Goal: Check status

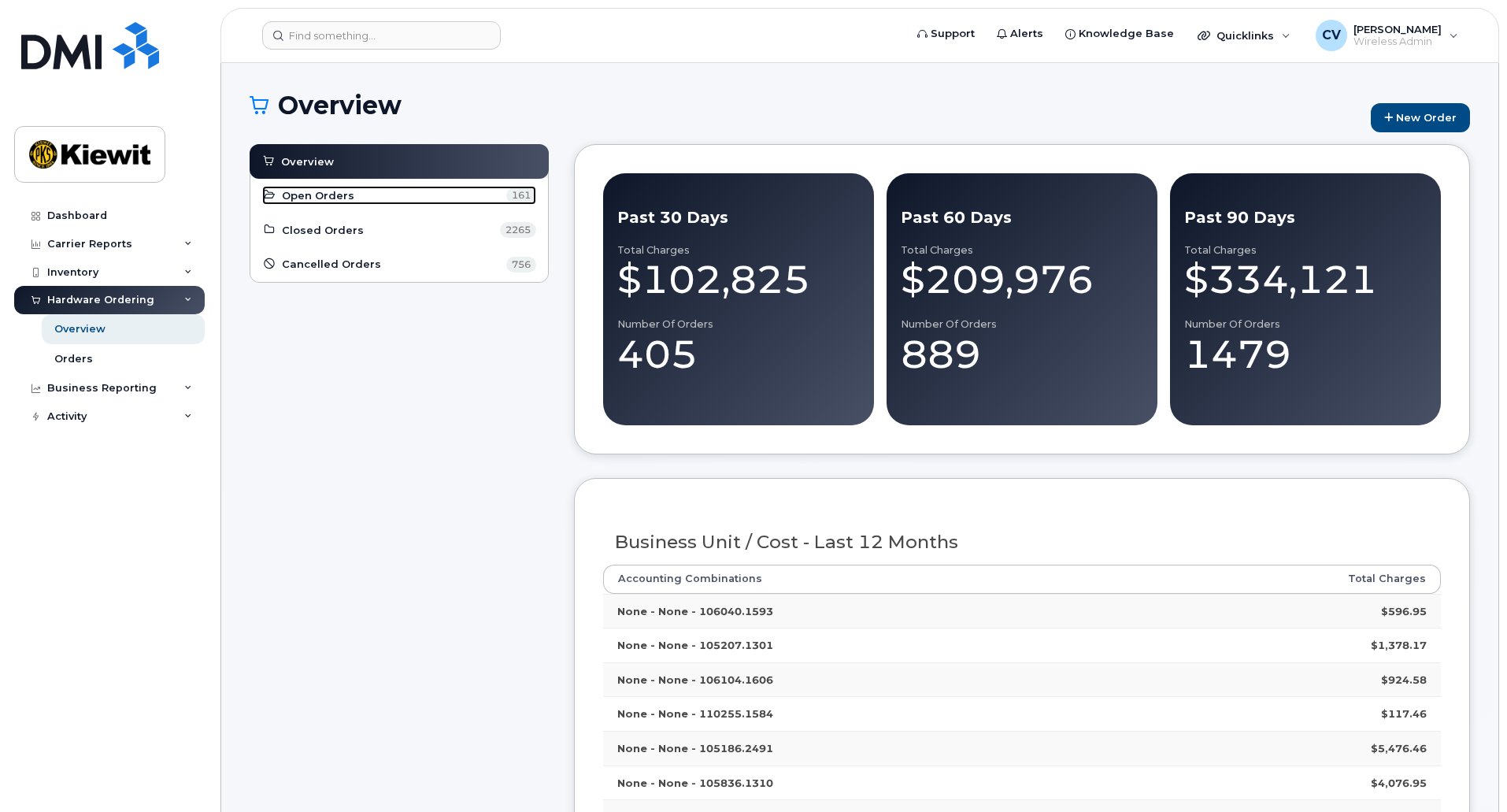
click at [356, 200] on link "Open Orders 161" at bounding box center [400, 196] width 274 height 19
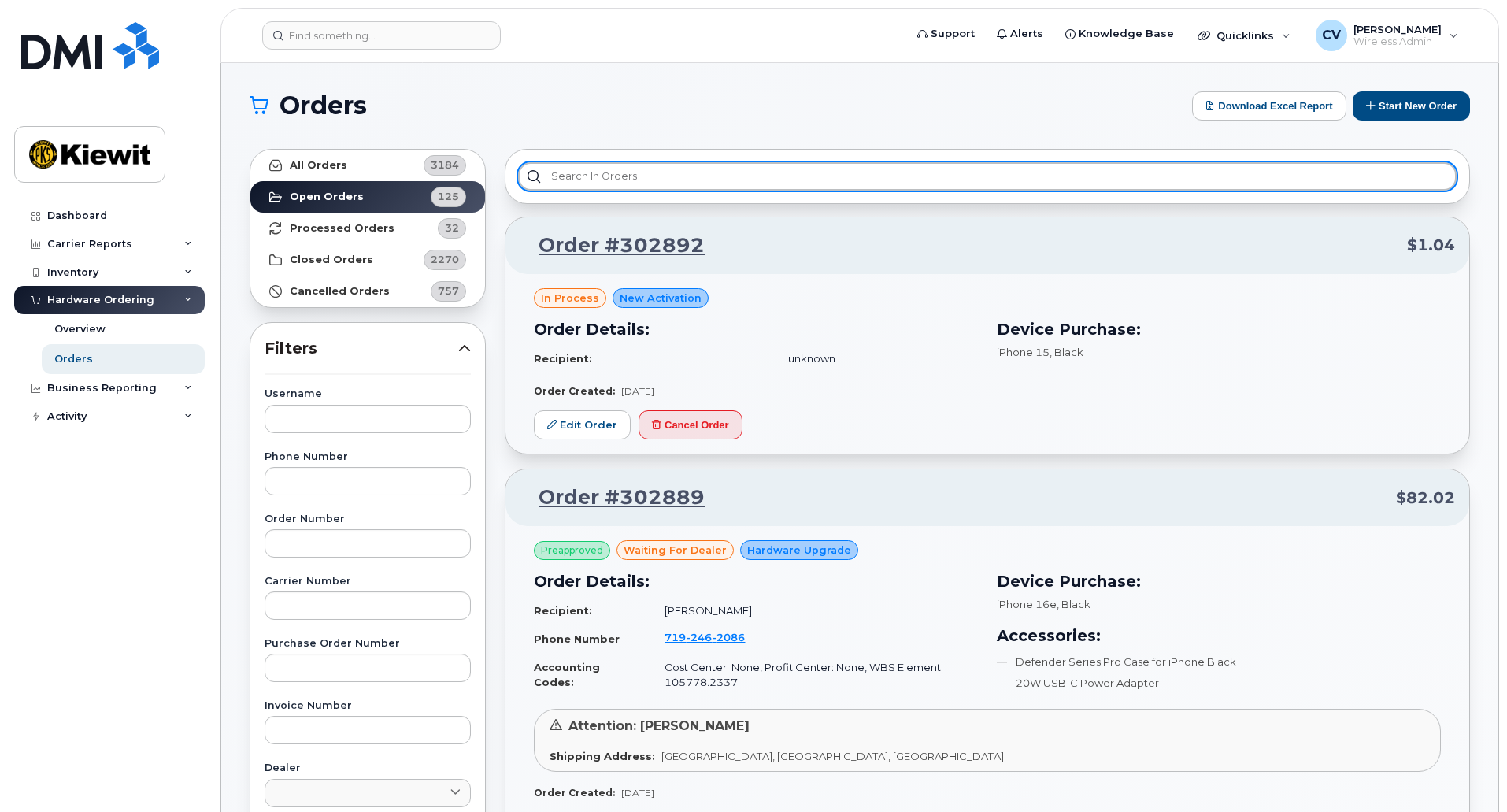
click at [631, 177] on input "text" at bounding box center [987, 176] width 939 height 28
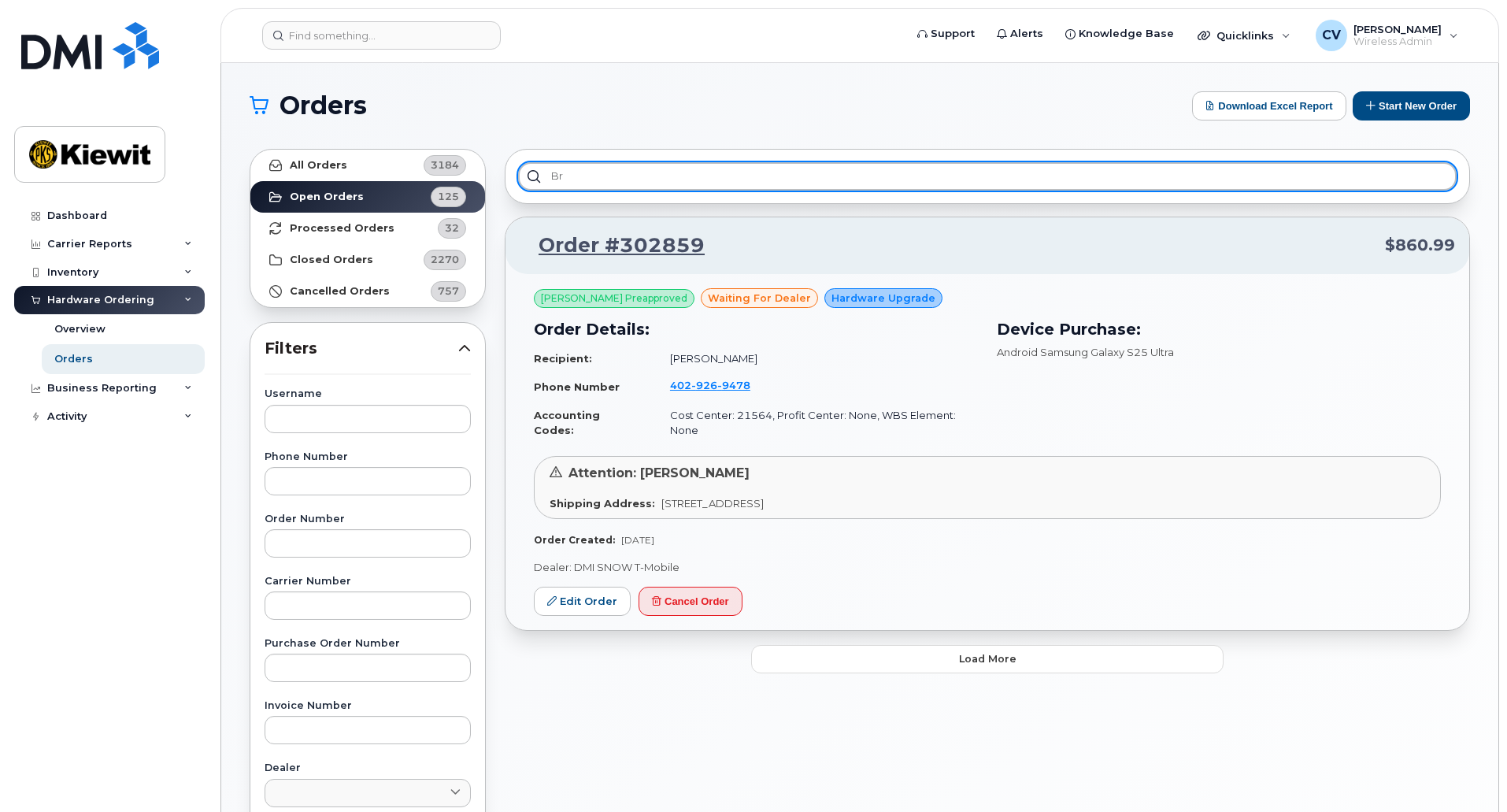
type input "b"
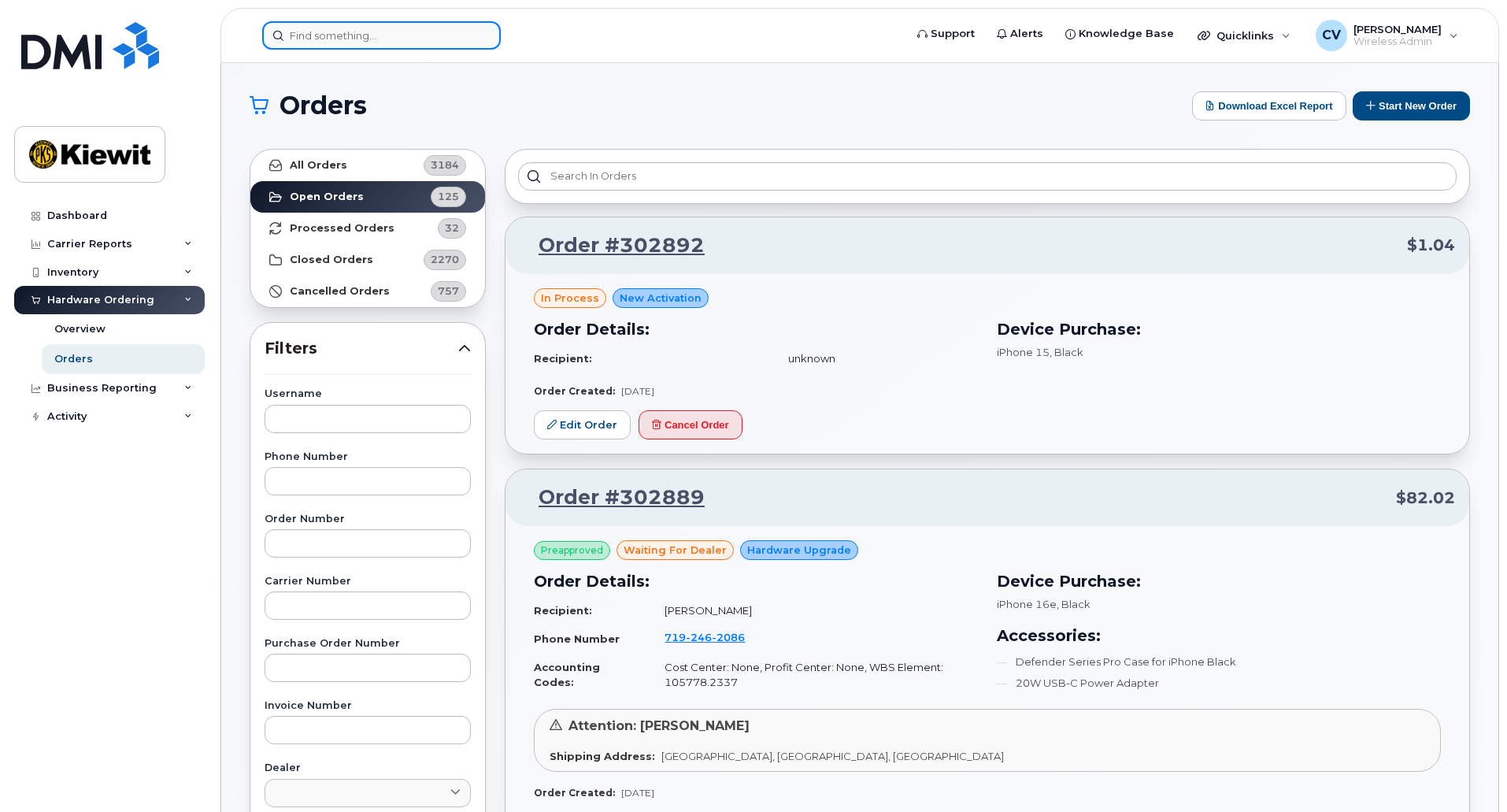
click at [400, 38] on input at bounding box center [382, 35] width 238 height 28
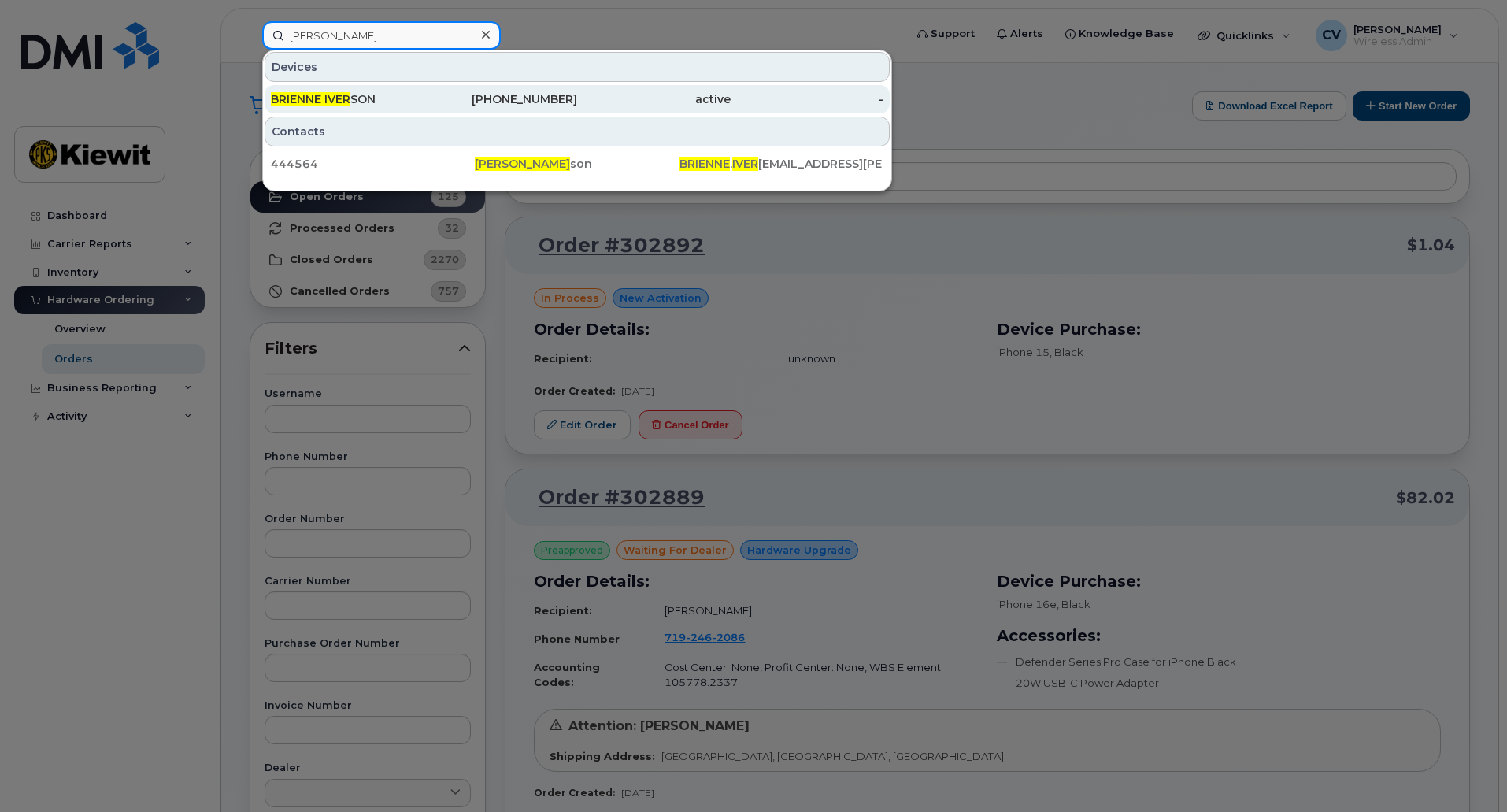
type input "[PERSON_NAME]"
click at [492, 105] on div "[PHONE_NUMBER]" at bounding box center [501, 99] width 154 height 16
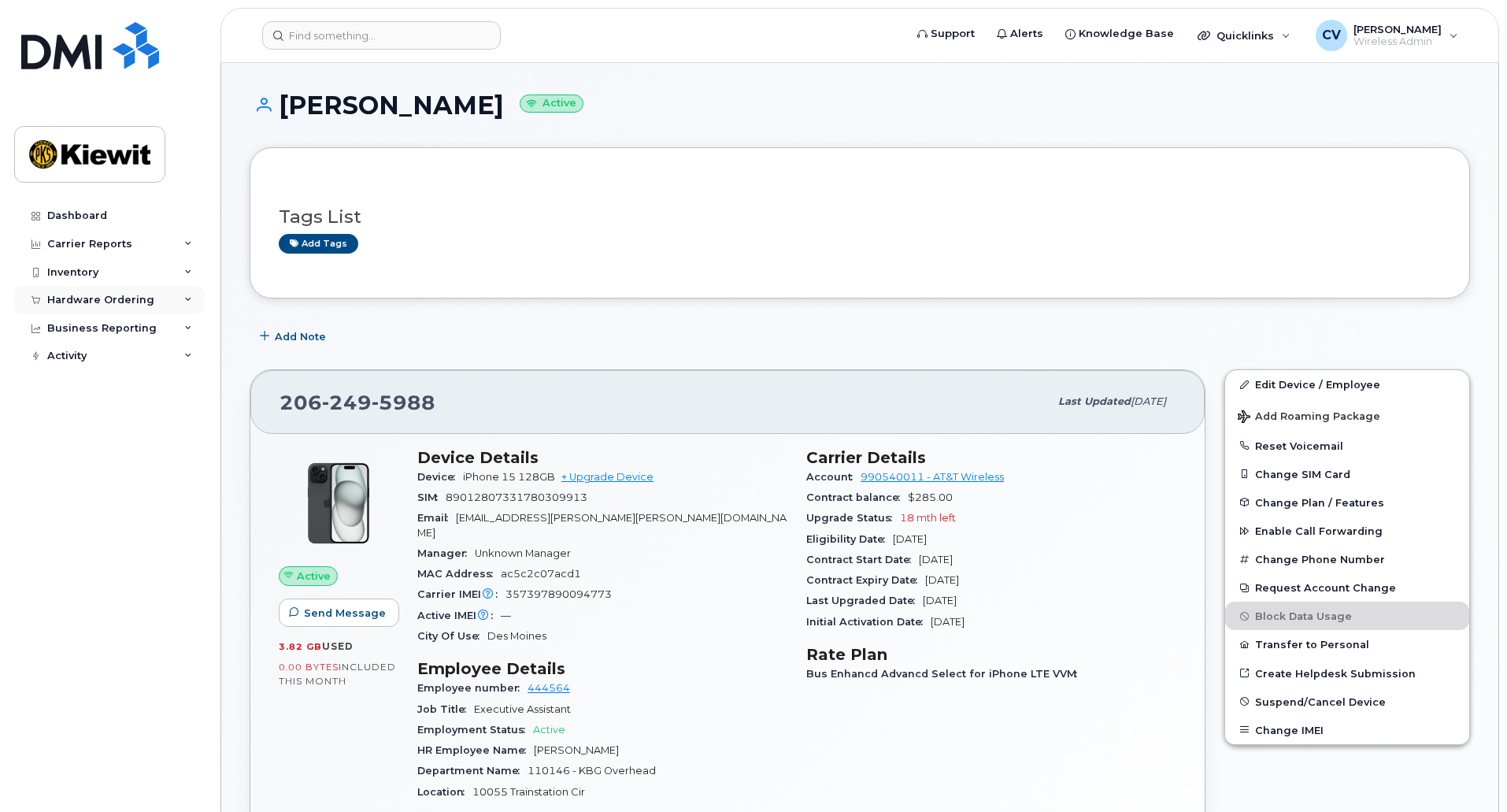
click at [68, 294] on div "Hardware Ordering" at bounding box center [101, 300] width 107 height 13
click at [69, 362] on div "Orders" at bounding box center [73, 359] width 38 height 14
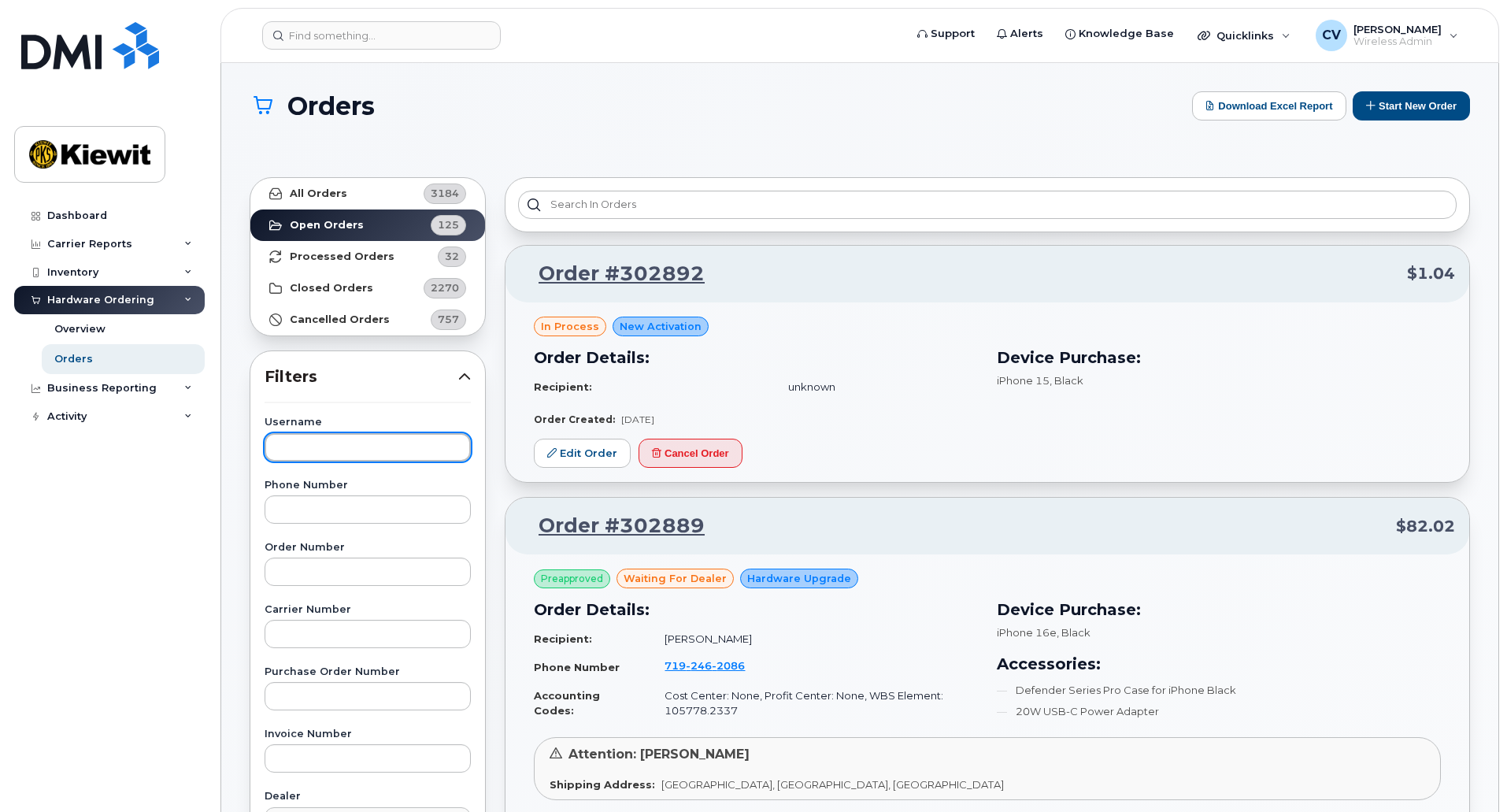
click at [322, 452] on input "text" at bounding box center [368, 447] width 207 height 28
type input "[PERSON_NAME]"
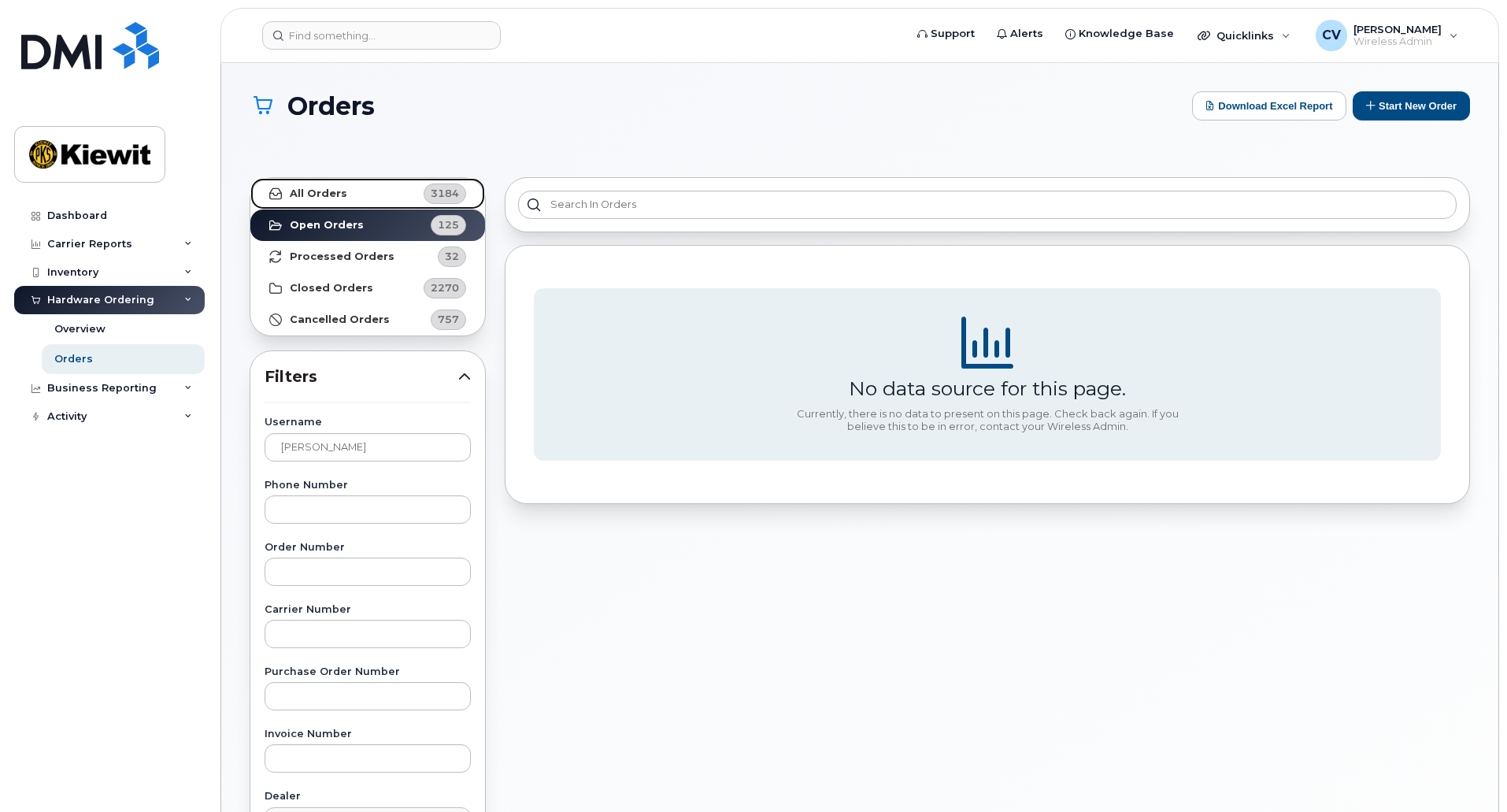
click at [351, 188] on link "All Orders 3184" at bounding box center [368, 194] width 235 height 32
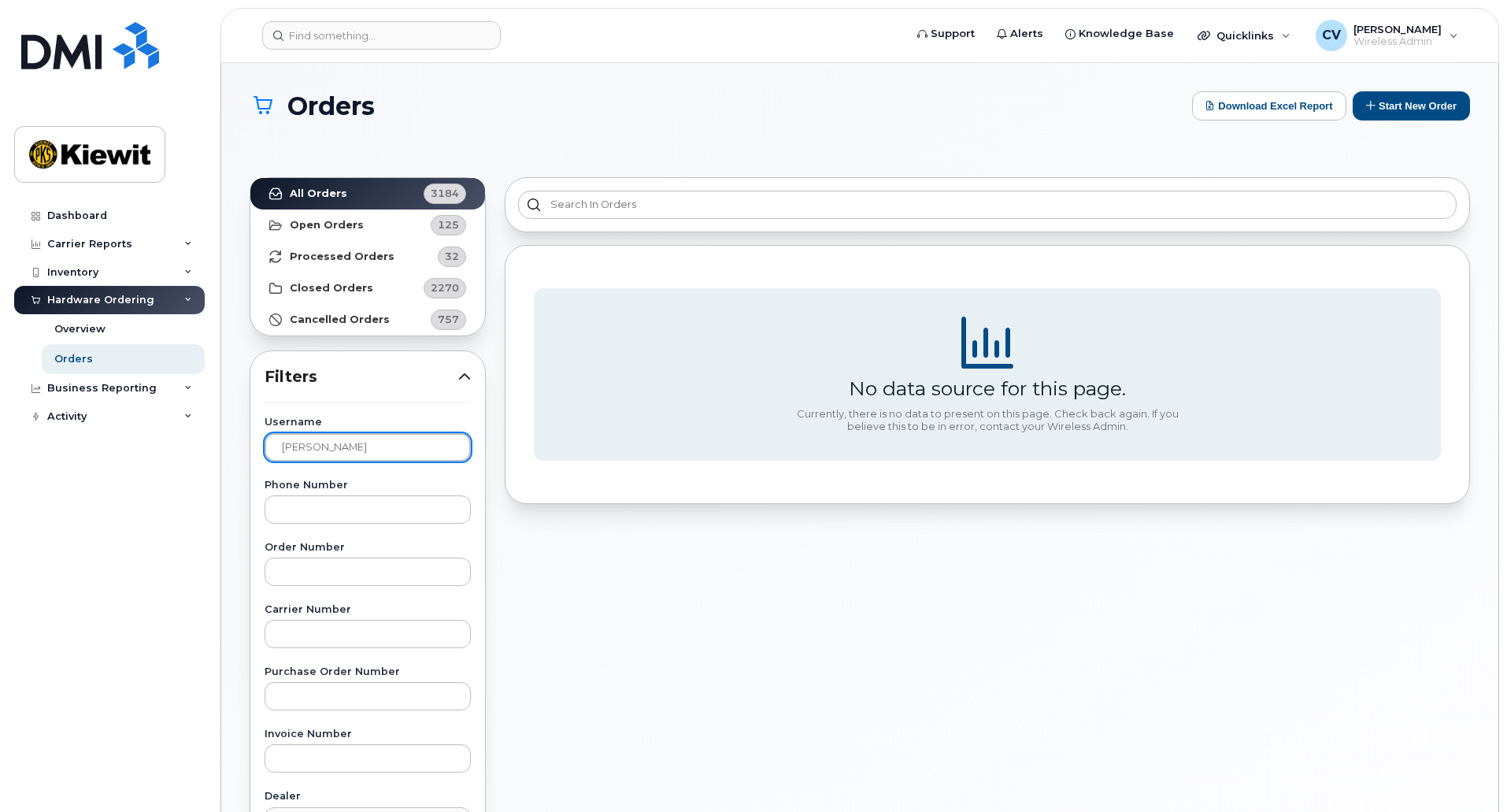
drag, startPoint x: 364, startPoint y: 443, endPoint x: 273, endPoint y: 440, distance: 91.0
click at [273, 440] on input "brienne iverson" at bounding box center [368, 447] width 207 height 28
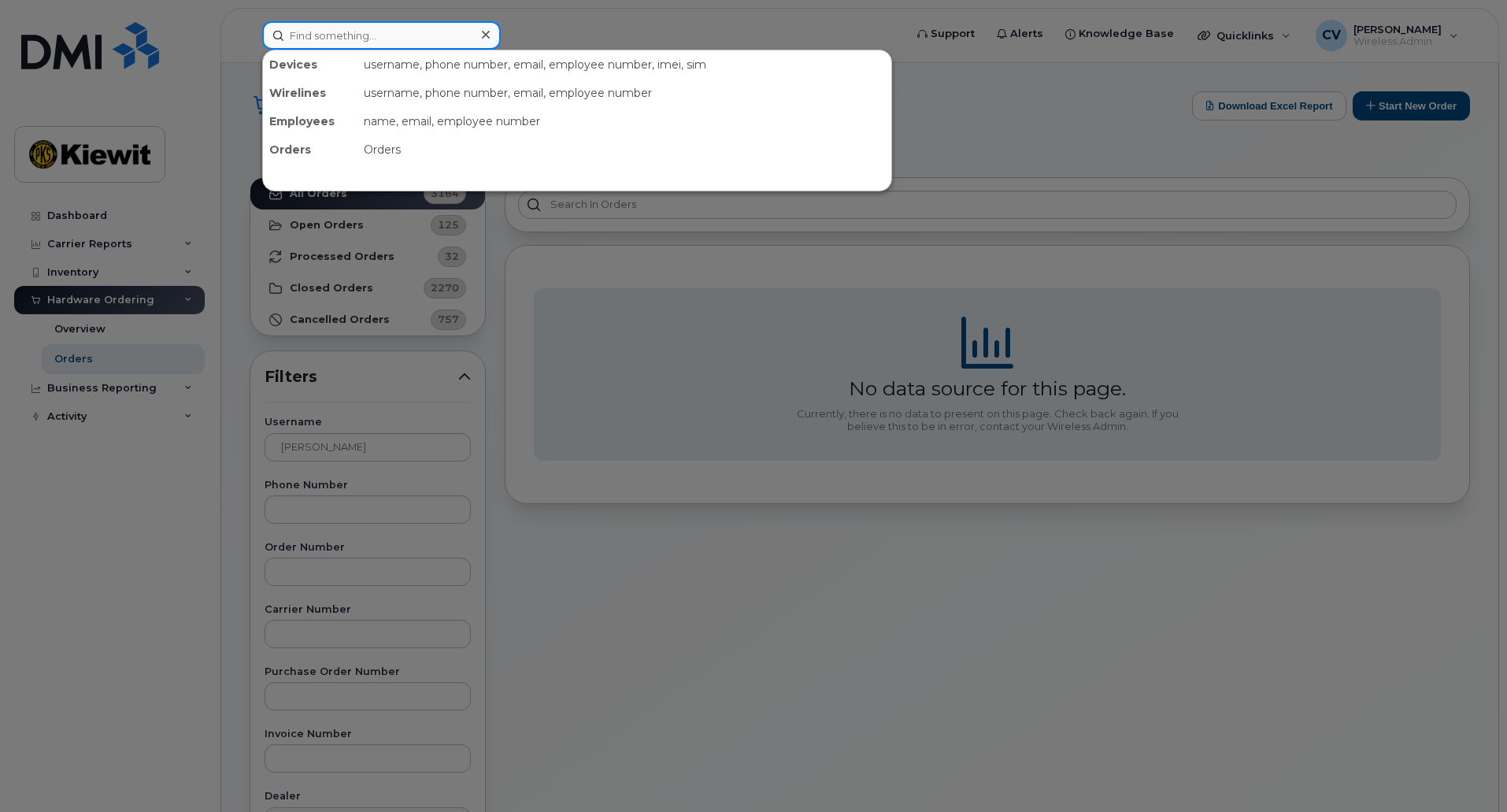
click at [401, 25] on input at bounding box center [382, 35] width 238 height 28
paste input "brienne iverson"
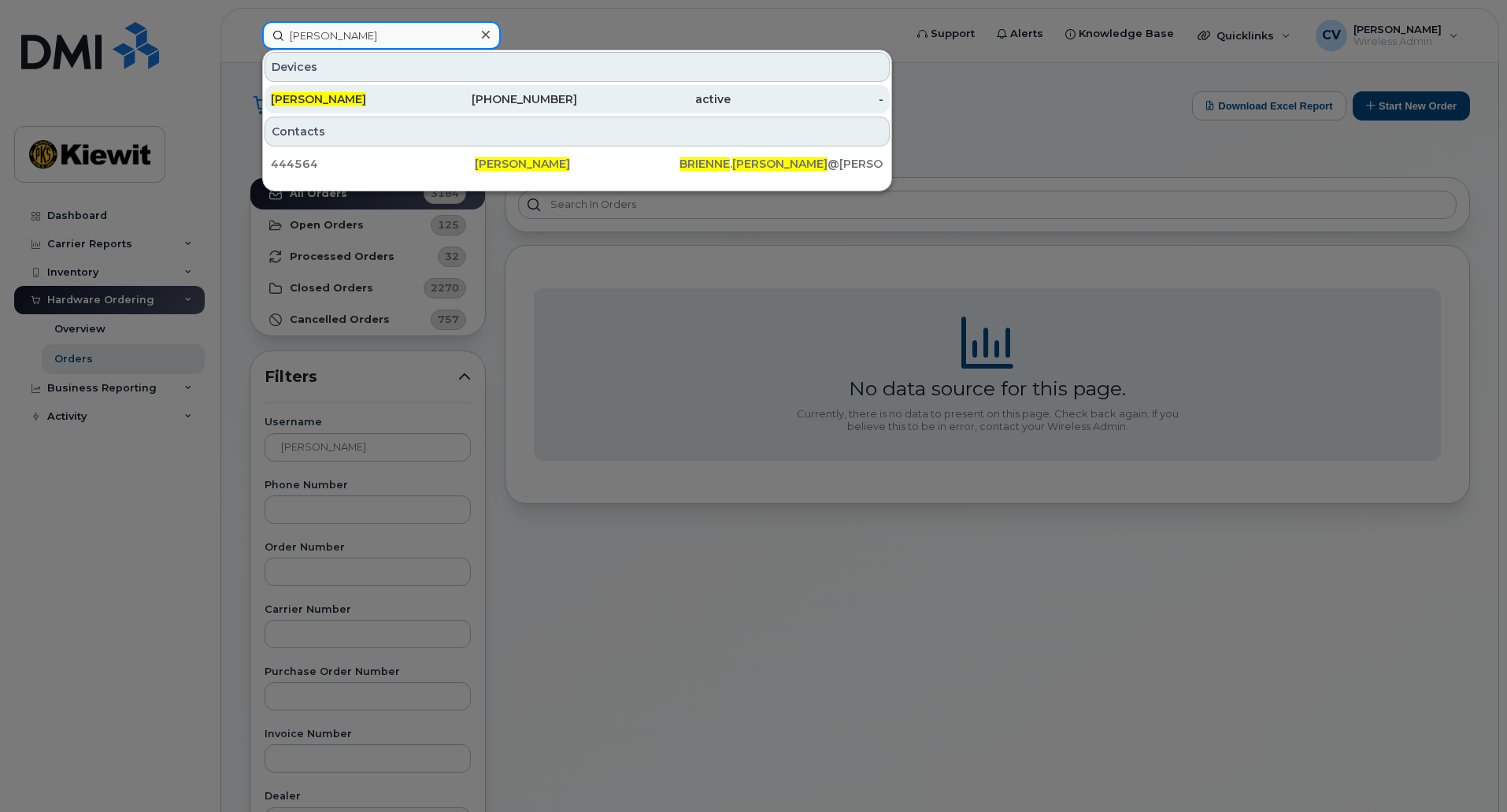
type input "brienne iverson"
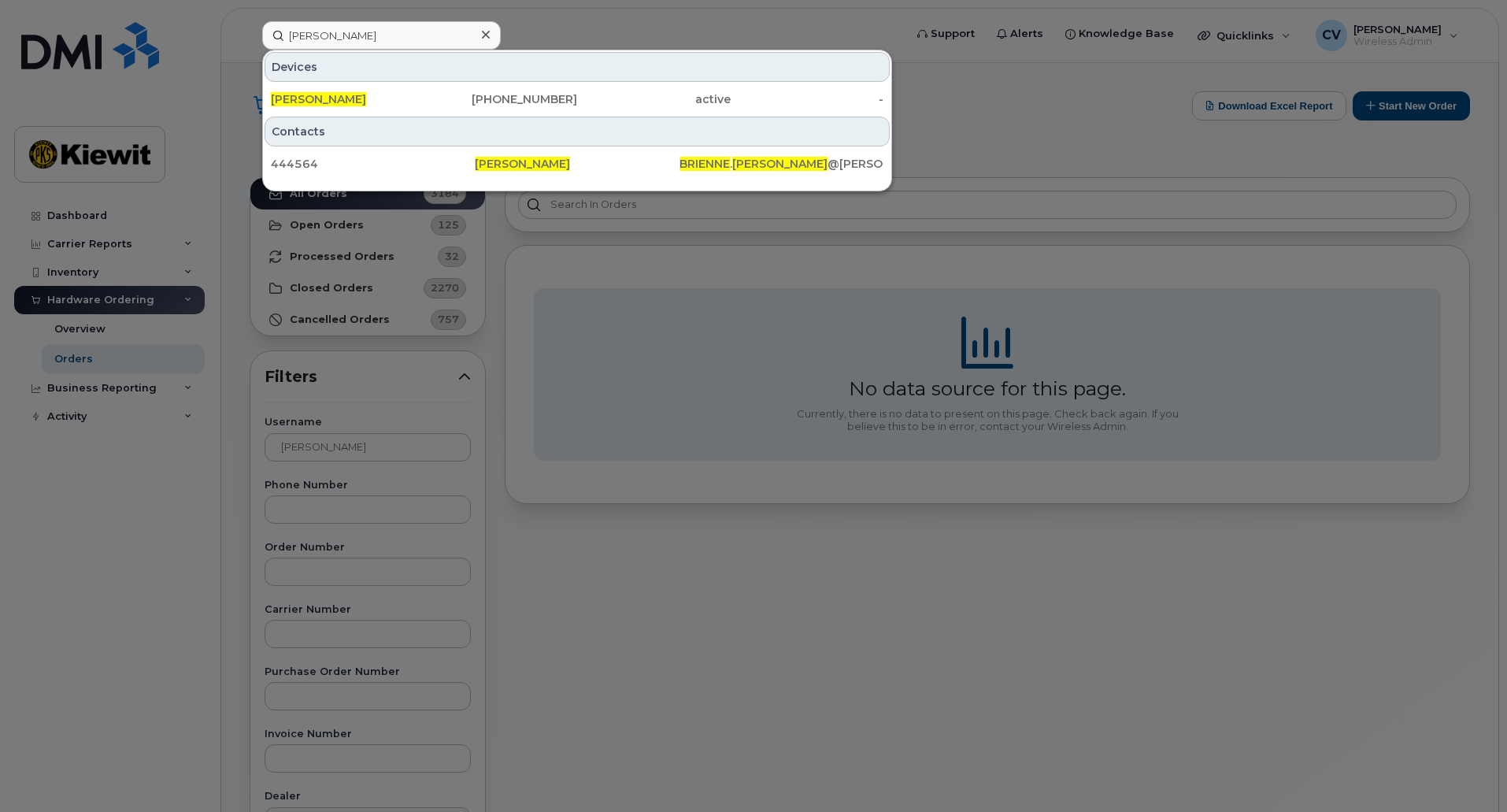
click at [284, 493] on div at bounding box center [754, 406] width 1507 height 812
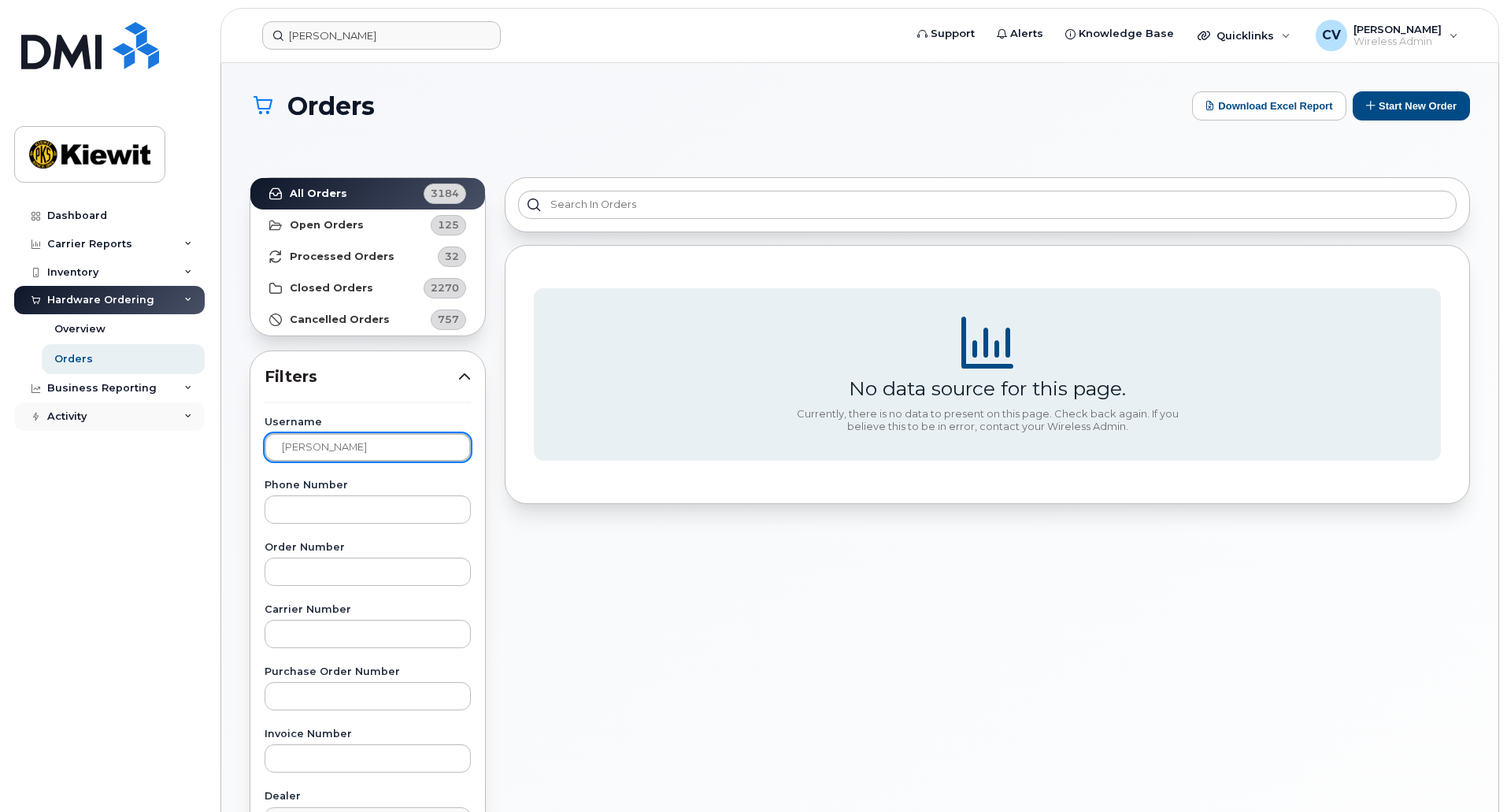
drag, startPoint x: 370, startPoint y: 450, endPoint x: 51, endPoint y: 415, distance: 320.9
click at [222, 415] on div "brienne iverson Support Alerts Knowledge Base Quicklinks Suspend / Cancel Devic…" at bounding box center [861, 678] width 1278 height 1230
click at [282, 494] on div "Phone Number" at bounding box center [368, 502] width 207 height 44
click at [280, 501] on input "text" at bounding box center [368, 509] width 207 height 28
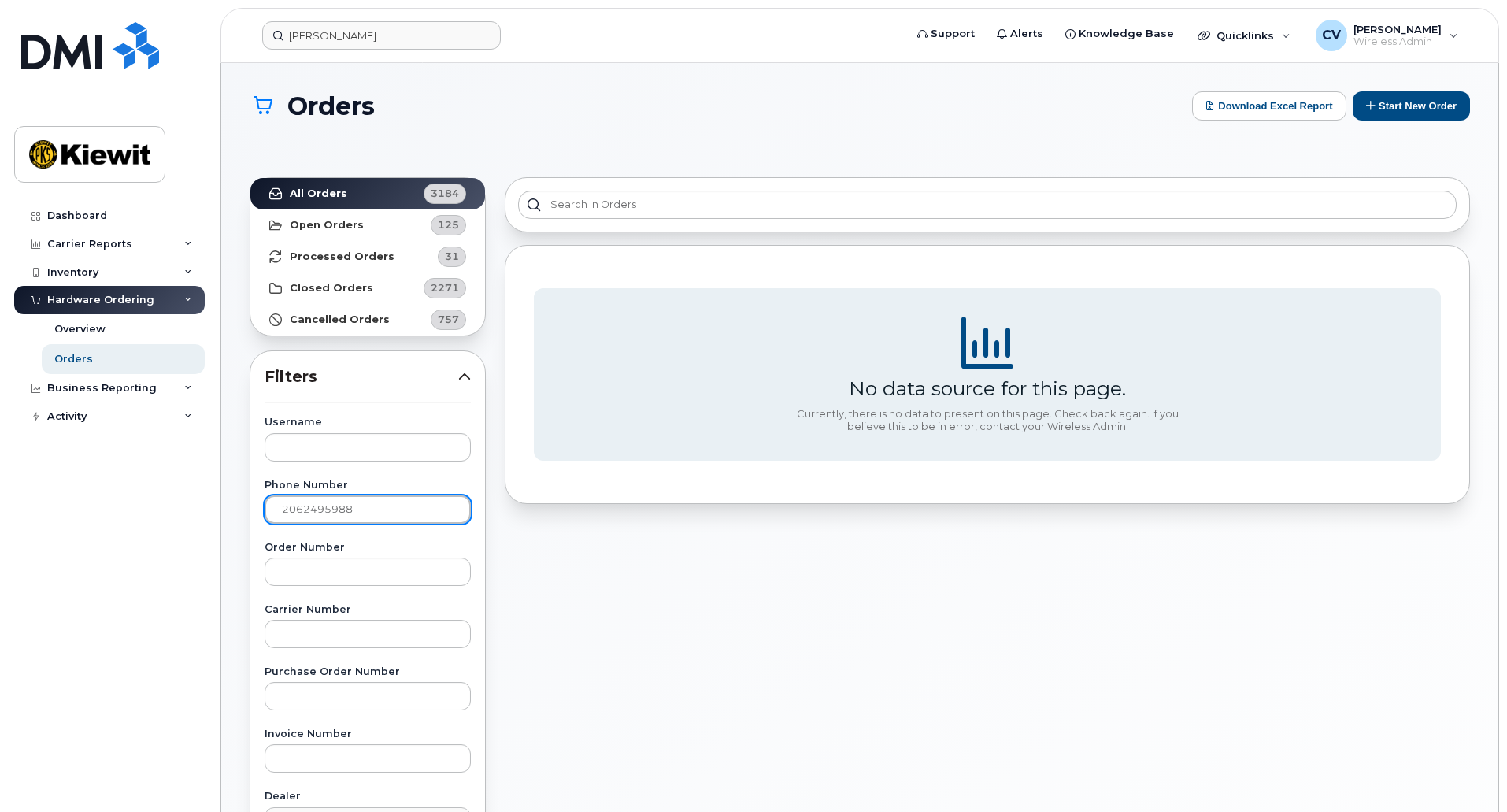
click at [302, 512] on input "2062495988" at bounding box center [368, 509] width 207 height 28
click at [328, 508] on input "206-2495988" at bounding box center [368, 509] width 207 height 28
type input "206-249-5988"
